Goal: Task Accomplishment & Management: Manage account settings

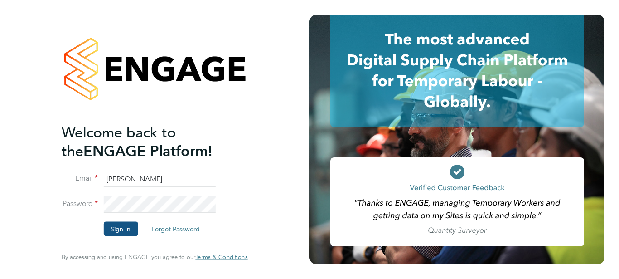
click at [116, 233] on button "Sign In" at bounding box center [120, 229] width 34 height 14
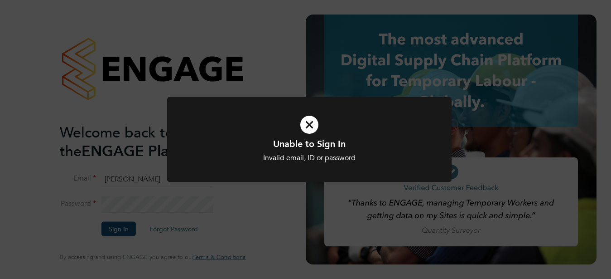
click at [116, 233] on div "Unable to Sign In Invalid email, ID or password Cancel Okay" at bounding box center [305, 139] width 611 height 279
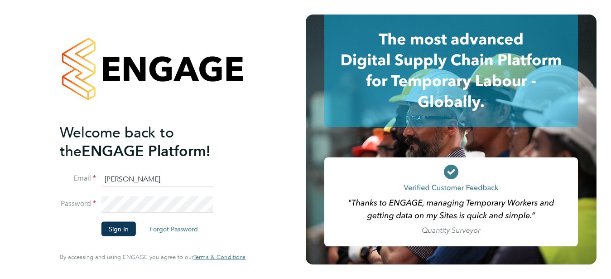
click at [132, 180] on input "cooke" at bounding box center [157, 179] width 112 height 16
type input "c"
type input "martincooke1@talktalk.net"
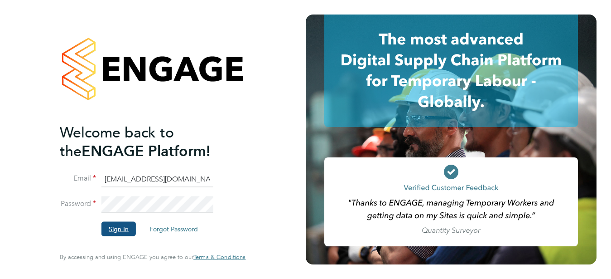
click at [125, 227] on button "Sign In" at bounding box center [118, 229] width 34 height 14
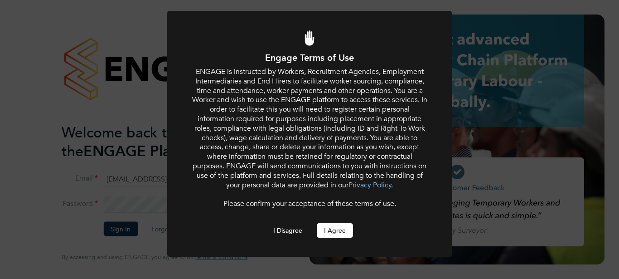
click at [339, 232] on button "I Agree" at bounding box center [335, 230] width 36 height 14
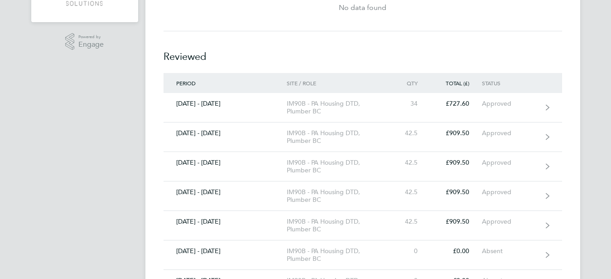
scroll to position [203, 0]
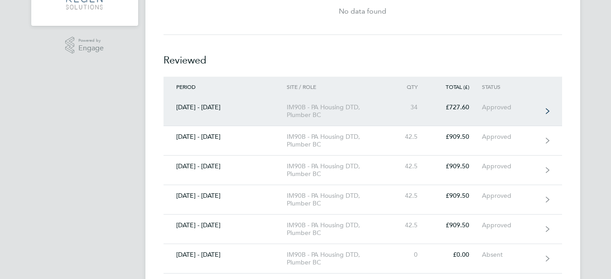
click at [344, 105] on div "IM90B - PA Housing DTD, Plumber BC" at bounding box center [339, 110] width 104 height 15
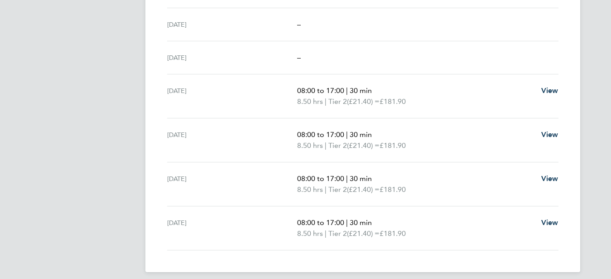
scroll to position [277, 0]
